Goal: Task Accomplishment & Management: Manage account settings

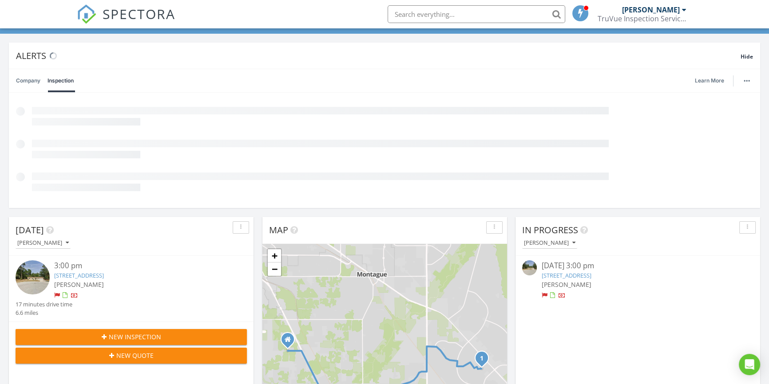
scroll to position [121, 0]
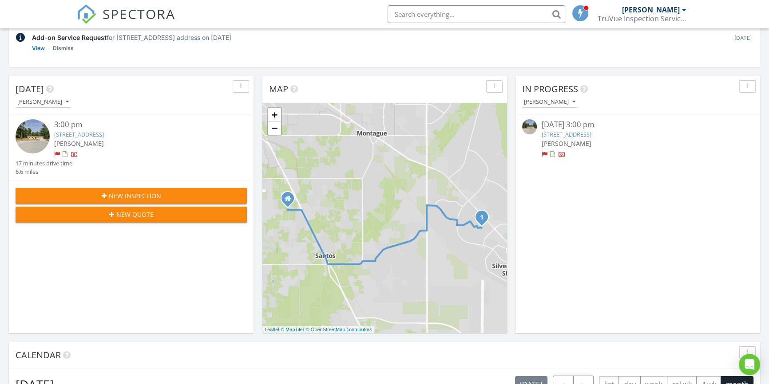
click at [104, 135] on link "11 Cedar Trace Course, Ocala, FL 34472" at bounding box center [79, 134] width 50 height 8
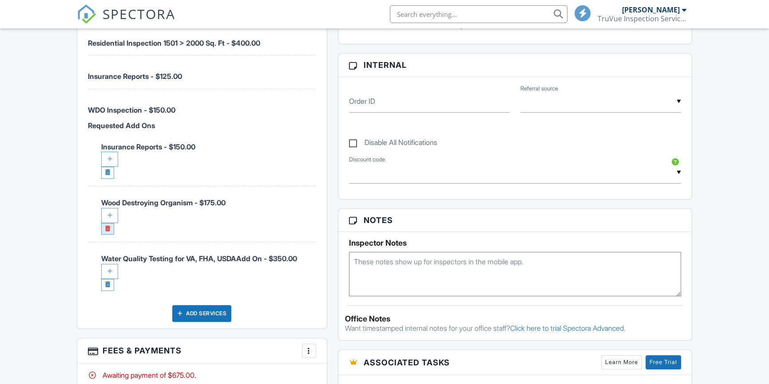
click at [109, 226] on link at bounding box center [107, 229] width 13 height 12
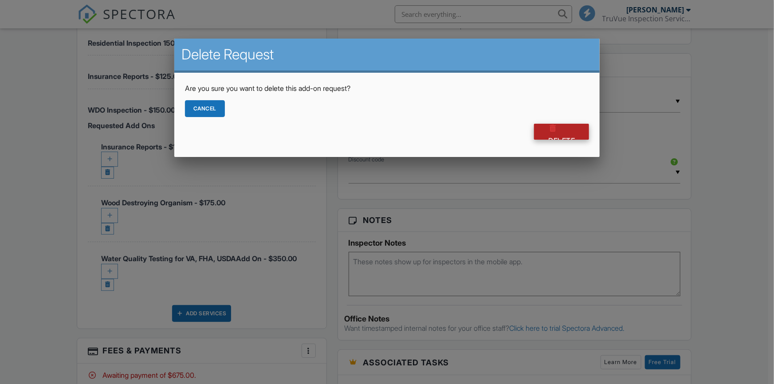
click at [553, 130] on div at bounding box center [552, 128] width 9 height 9
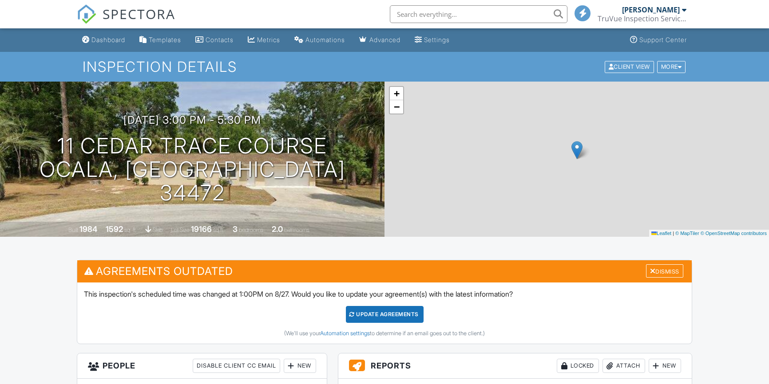
scroll to position [605, 0]
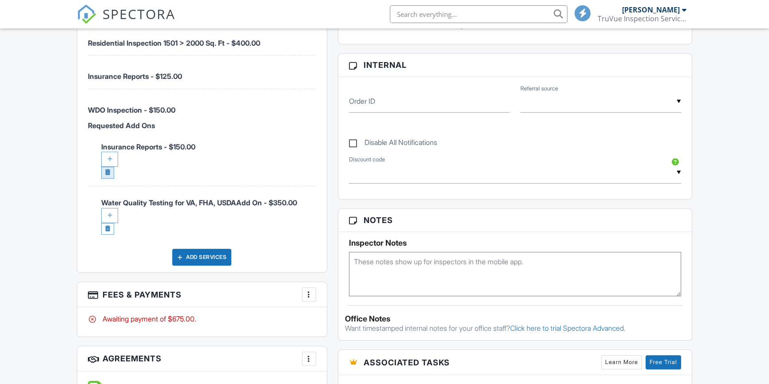
click at [106, 171] on link at bounding box center [107, 173] width 13 height 12
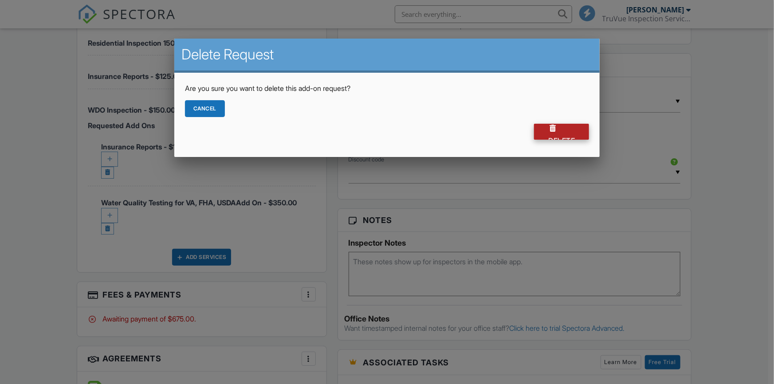
click at [554, 132] on div "Delete" at bounding box center [561, 132] width 55 height 16
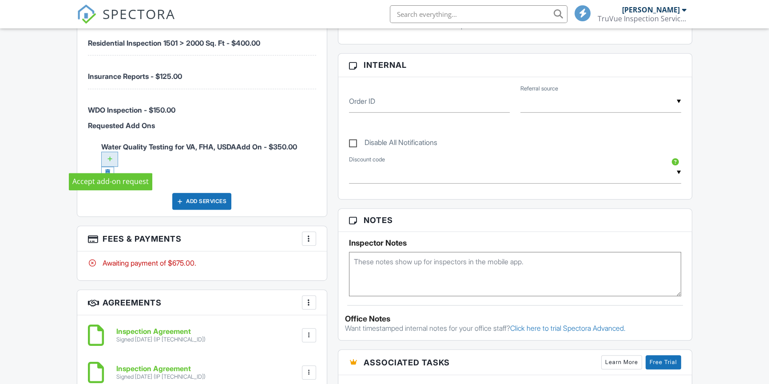
click at [108, 155] on div at bounding box center [109, 159] width 17 height 15
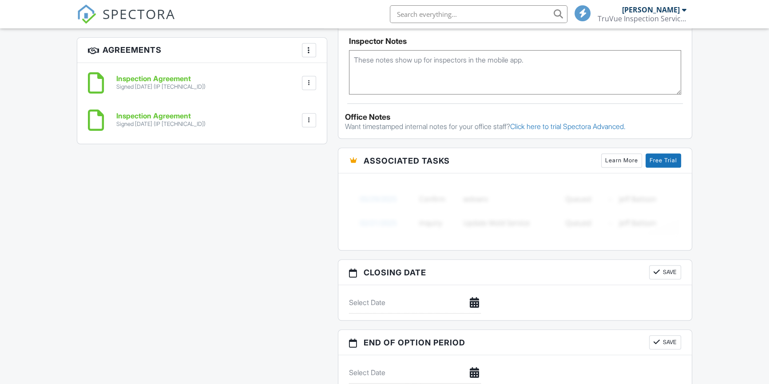
scroll to position [645, 0]
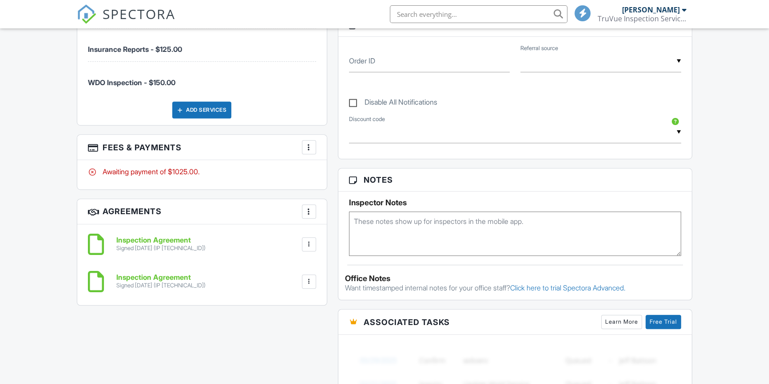
click at [309, 148] on div at bounding box center [308, 147] width 9 height 9
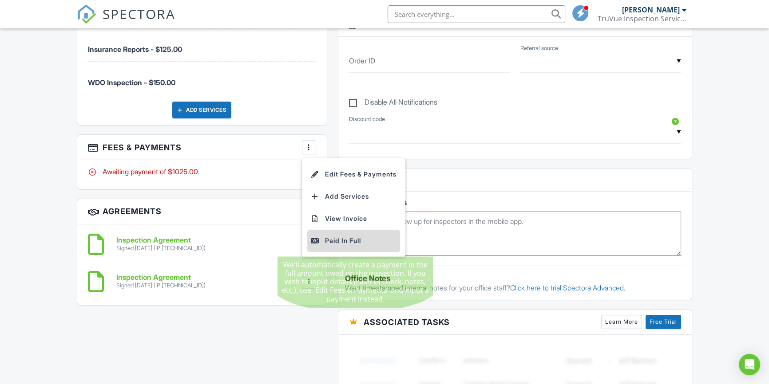
click at [362, 239] on div "Paid In Full" at bounding box center [354, 241] width 86 height 11
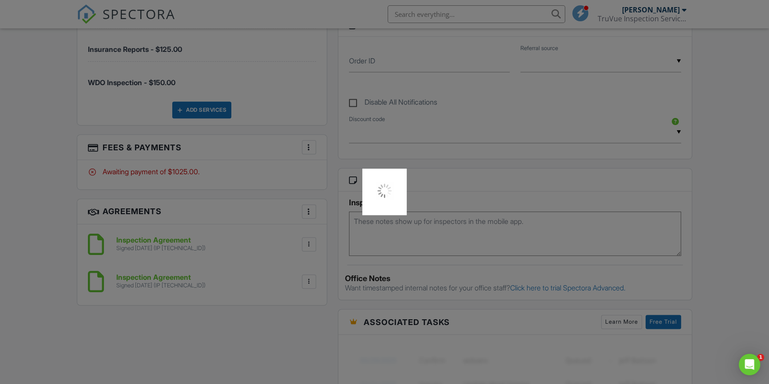
scroll to position [0, 0]
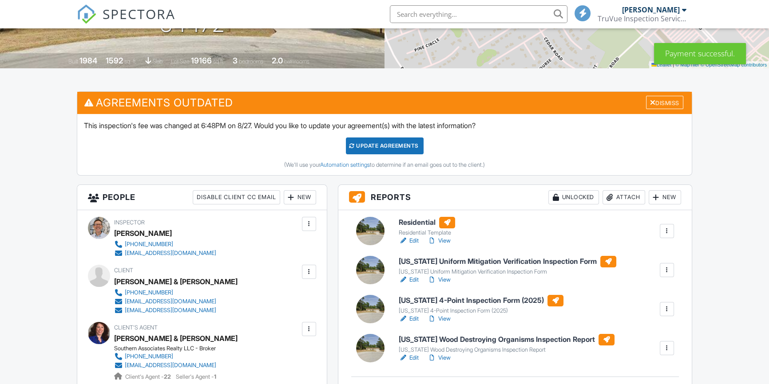
scroll to position [201, 0]
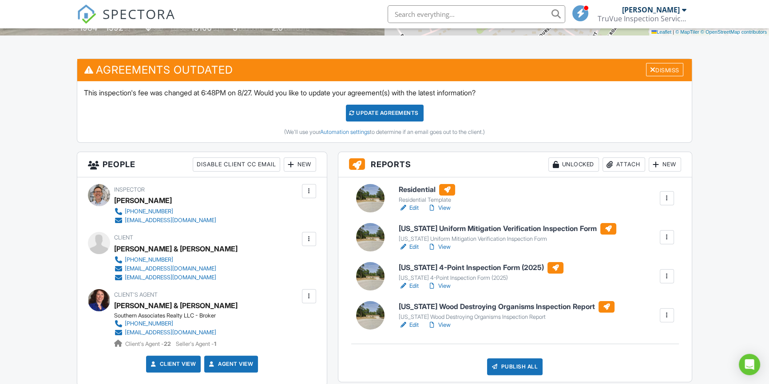
click at [410, 324] on link "Edit" at bounding box center [408, 325] width 20 height 9
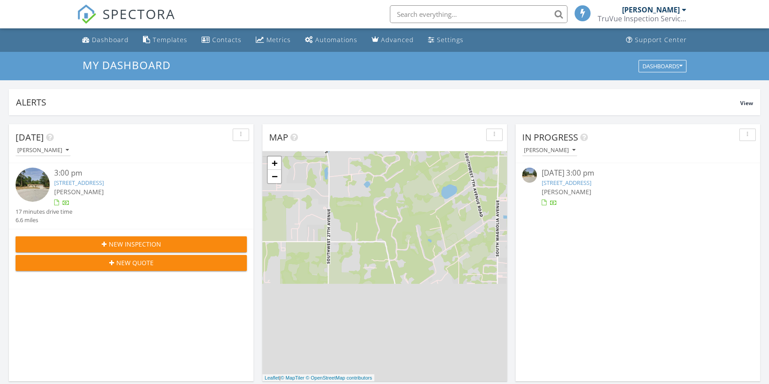
scroll to position [4, 4]
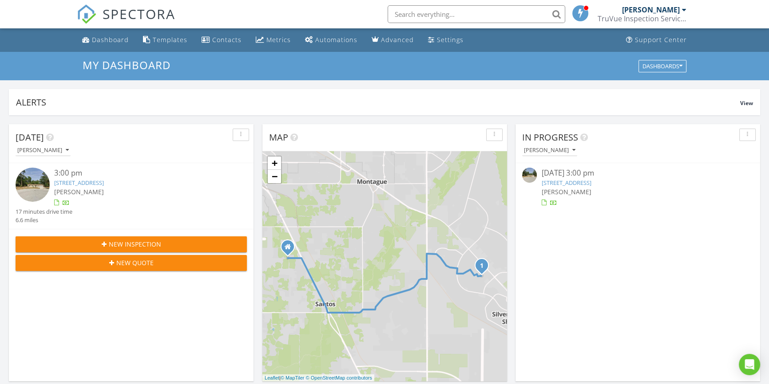
click at [104, 181] on link "11 Cedar Trace Course, Ocala, FL 34472" at bounding box center [79, 183] width 50 height 8
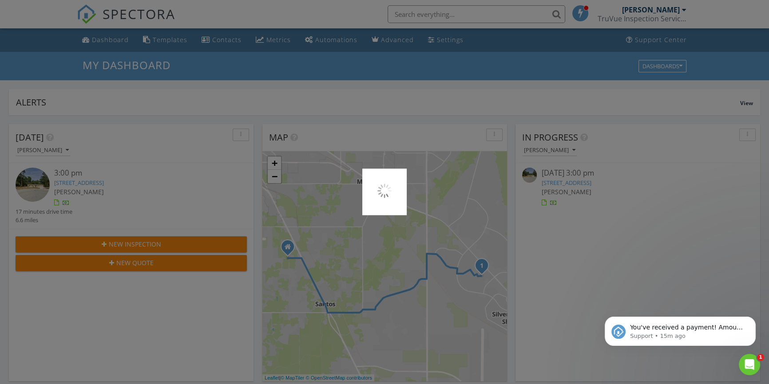
scroll to position [0, 0]
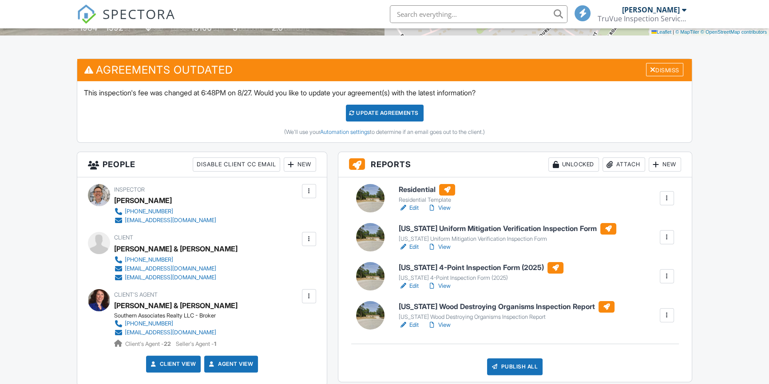
click at [311, 243] on div at bounding box center [309, 239] width 14 height 14
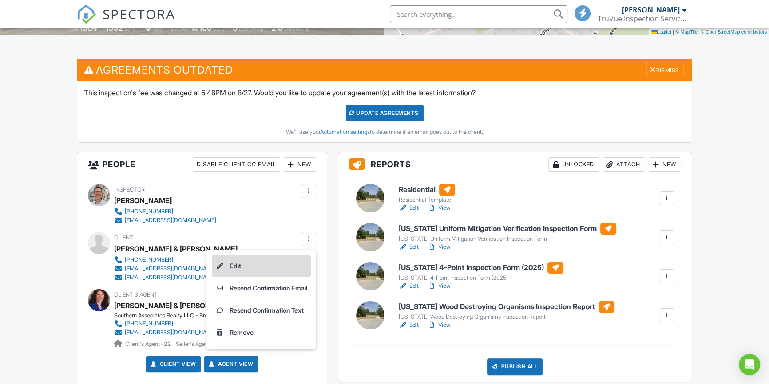
click at [229, 260] on li "Edit" at bounding box center [261, 266] width 99 height 22
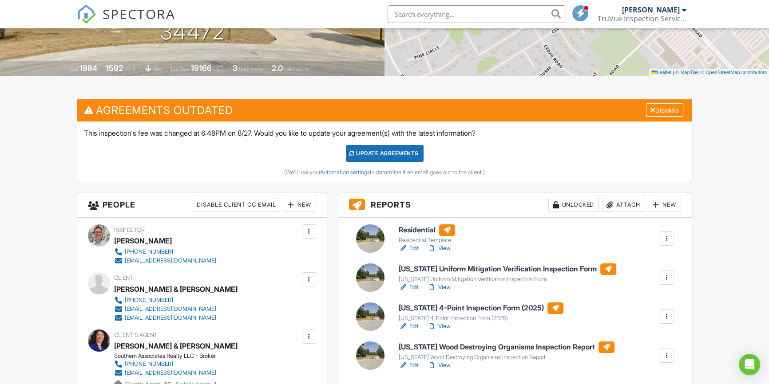
click at [412, 285] on link "Edit" at bounding box center [408, 287] width 20 height 9
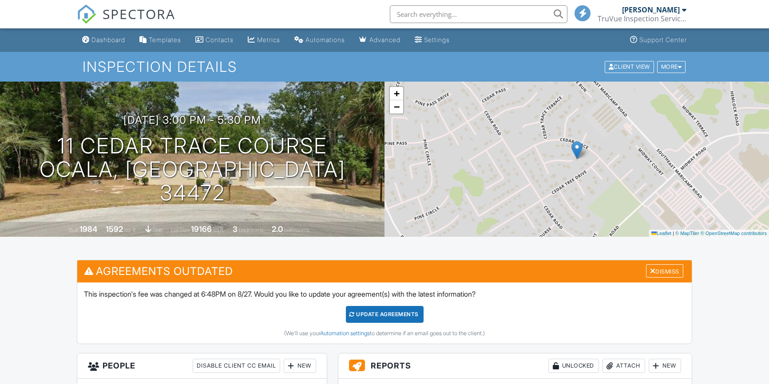
scroll to position [167, 0]
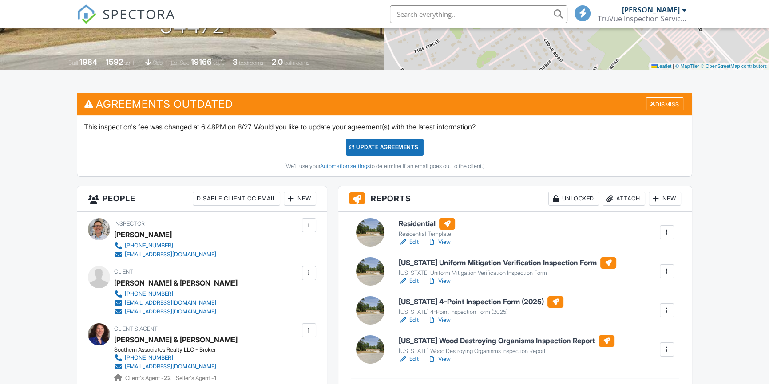
click at [412, 316] on link "Edit" at bounding box center [408, 320] width 20 height 9
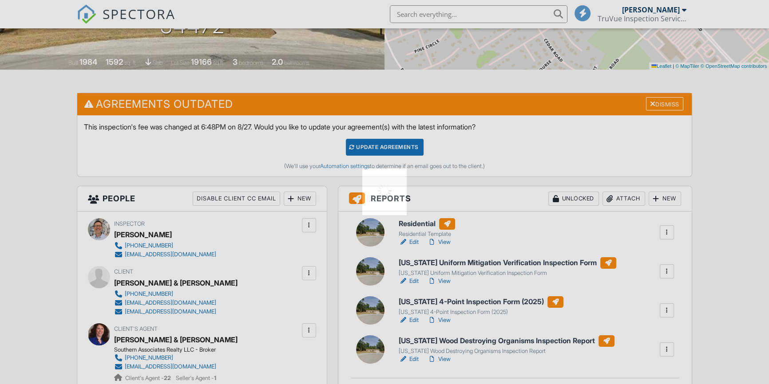
scroll to position [242, 0]
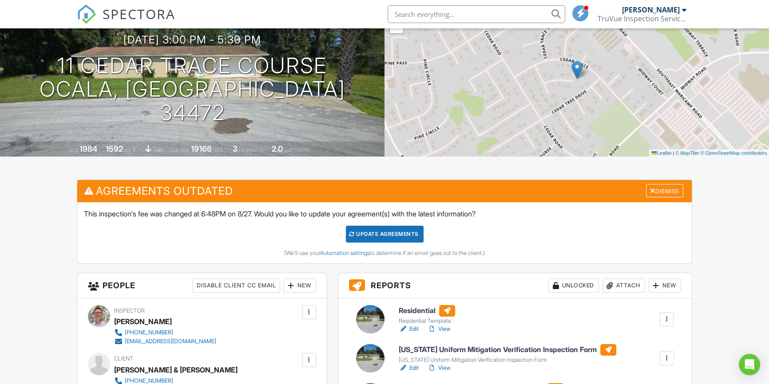
click at [416, 328] on link "Edit" at bounding box center [408, 329] width 20 height 9
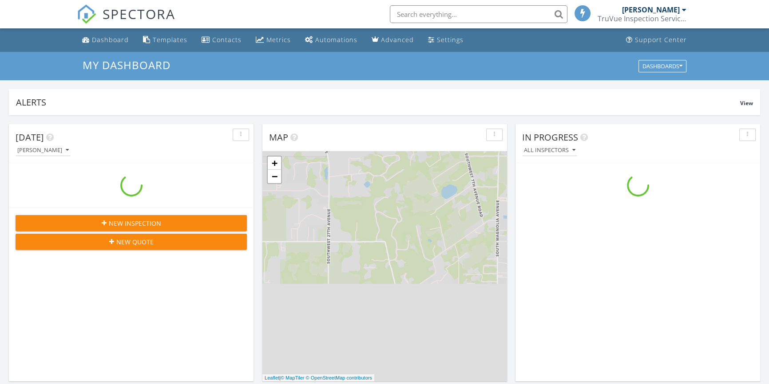
scroll to position [820, 781]
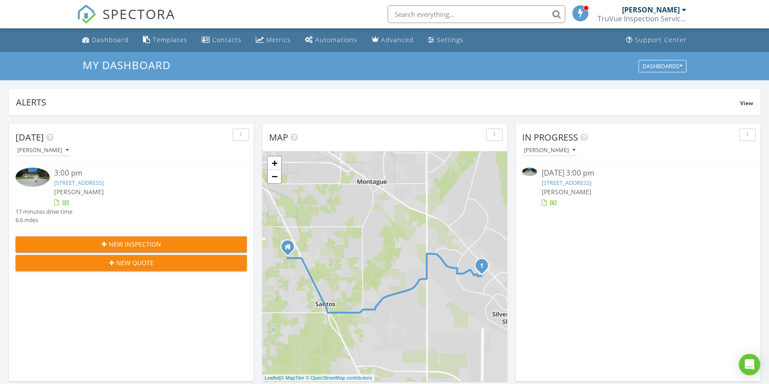
click at [104, 182] on link "11 Cedar Trace Course, Ocala, FL 34472" at bounding box center [79, 183] width 50 height 8
